Goal: Information Seeking & Learning: Check status

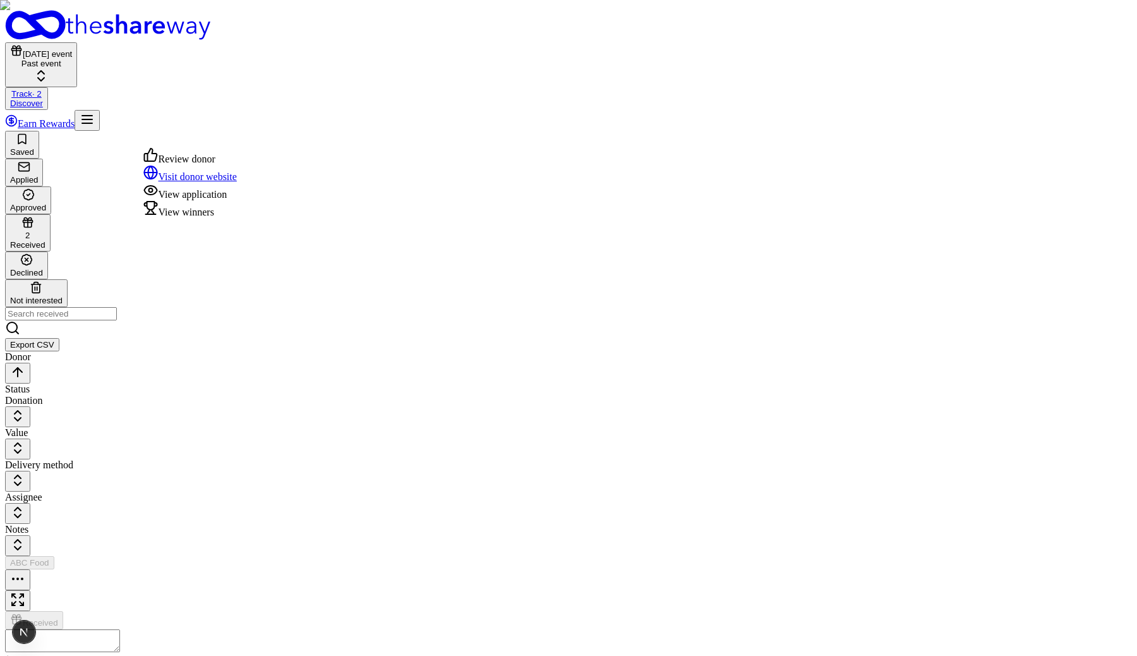
click at [30, 569] on button "button" at bounding box center [17, 579] width 25 height 21
click at [227, 218] on div "View winners" at bounding box center [190, 209] width 94 height 18
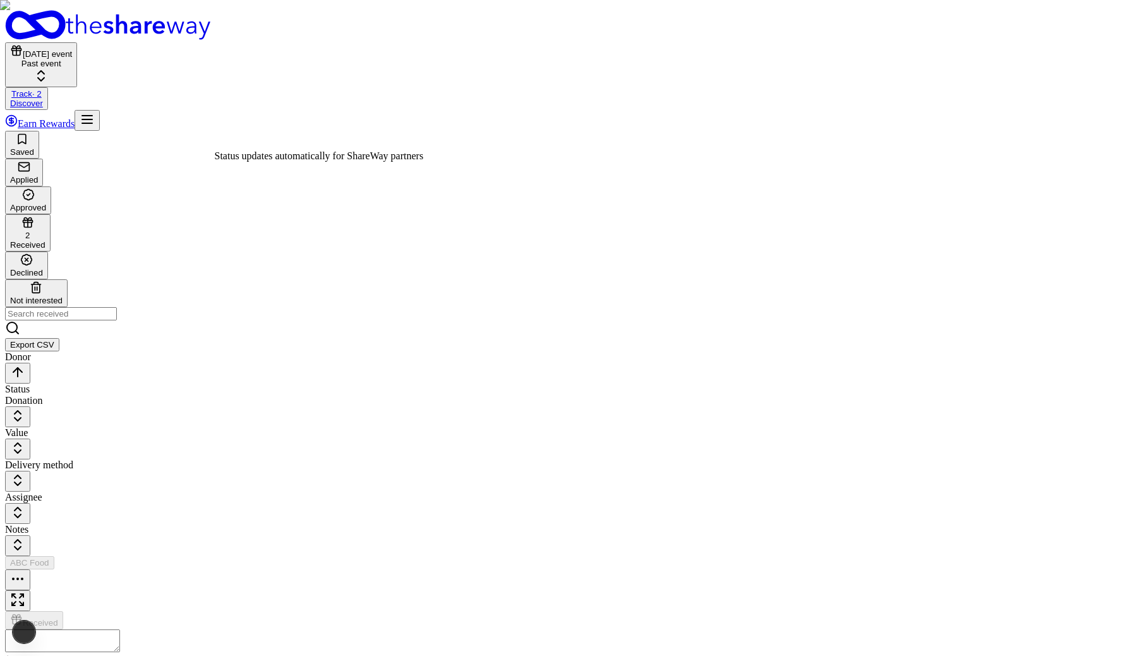
click at [237, 272] on div "View winners" at bounding box center [190, 263] width 94 height 18
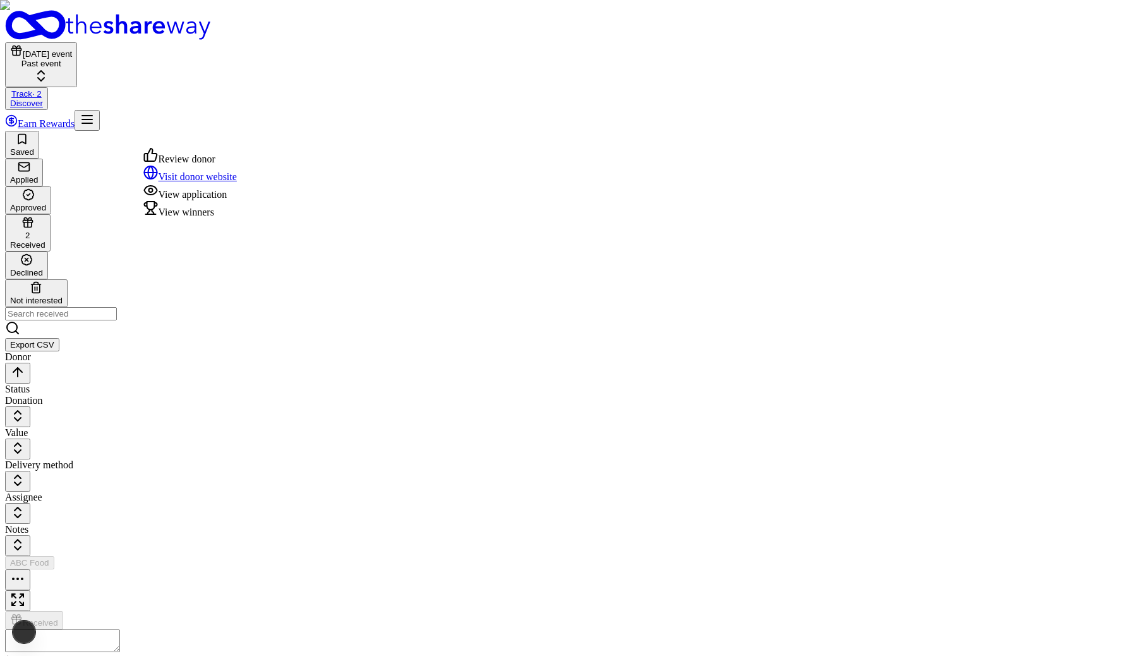
click at [30, 569] on button "button" at bounding box center [17, 579] width 25 height 21
click at [227, 218] on div "View winners" at bounding box center [190, 209] width 94 height 18
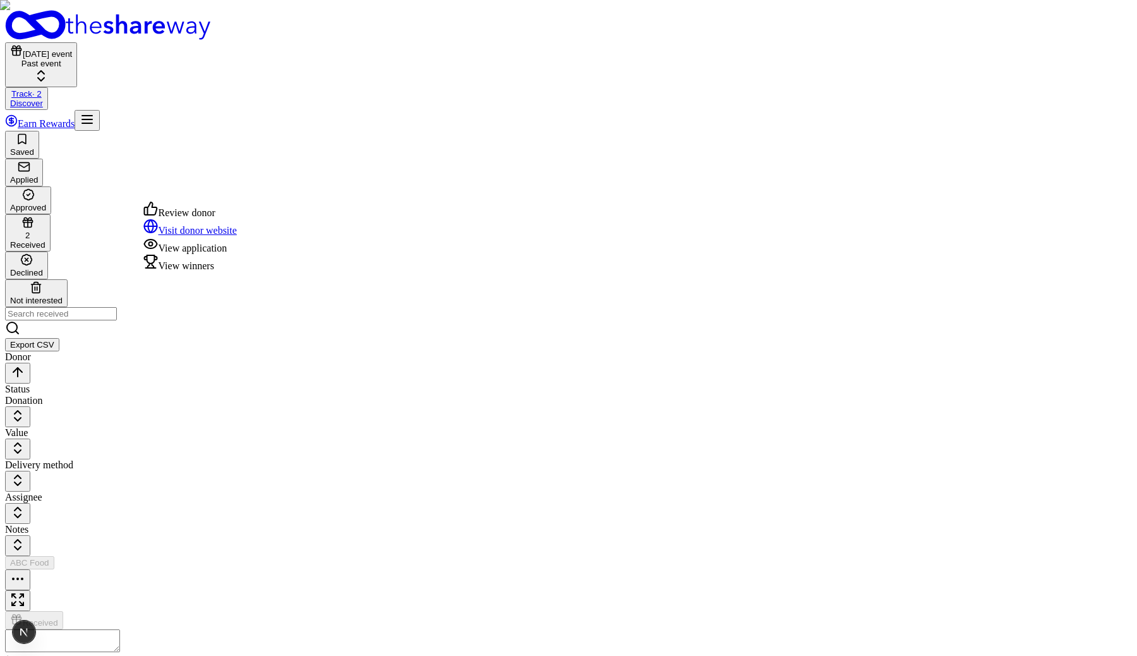
click at [215, 272] on div "View winners" at bounding box center [190, 263] width 94 height 18
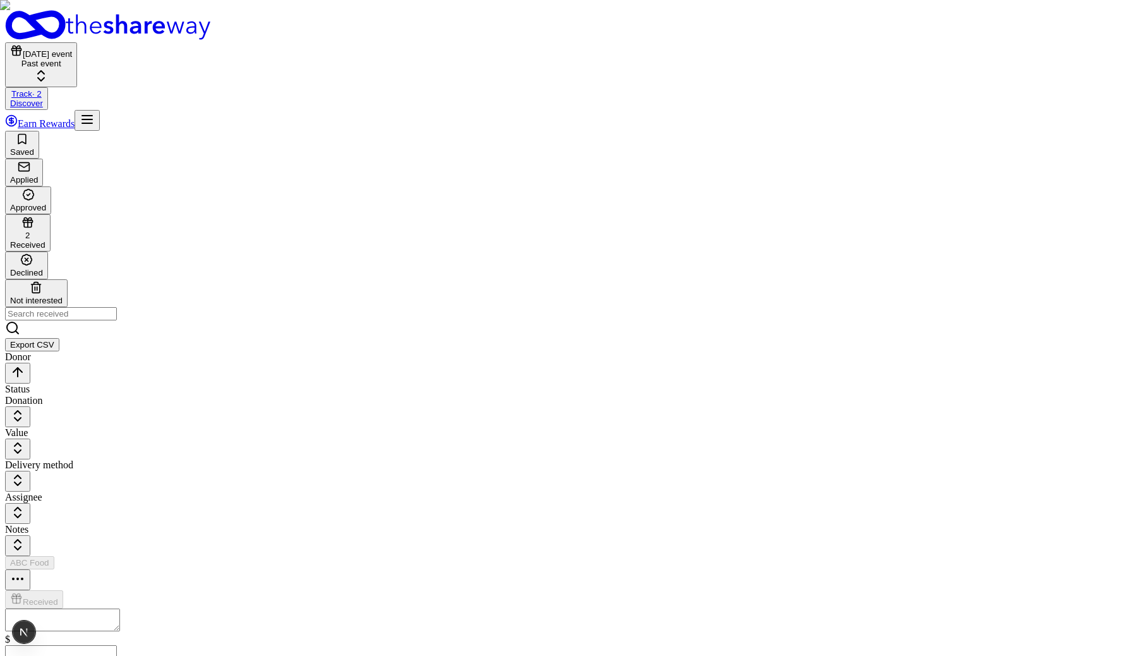
click at [220, 272] on div "View winners" at bounding box center [190, 263] width 94 height 18
